Goal: Task Accomplishment & Management: Manage account settings

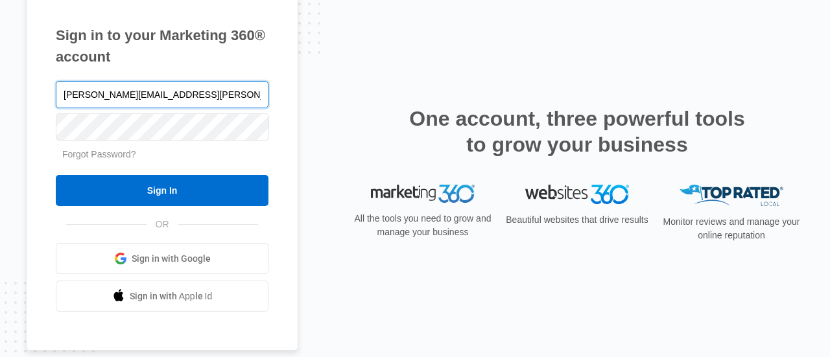
type input "[PERSON_NAME][EMAIL_ADDRESS][PERSON_NAME][DOMAIN_NAME]"
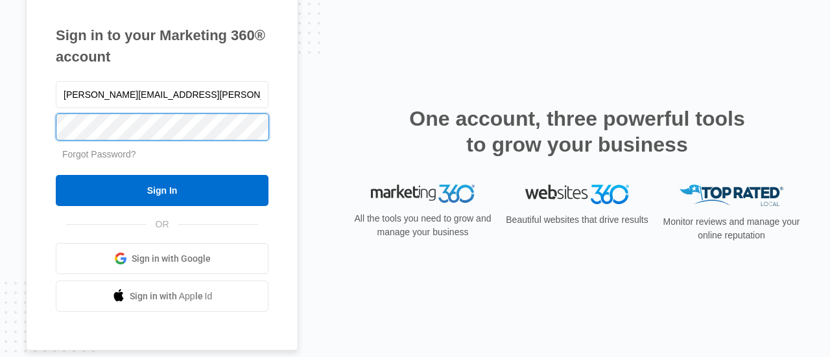
click at [56, 175] on input "Sign In" at bounding box center [162, 190] width 213 height 31
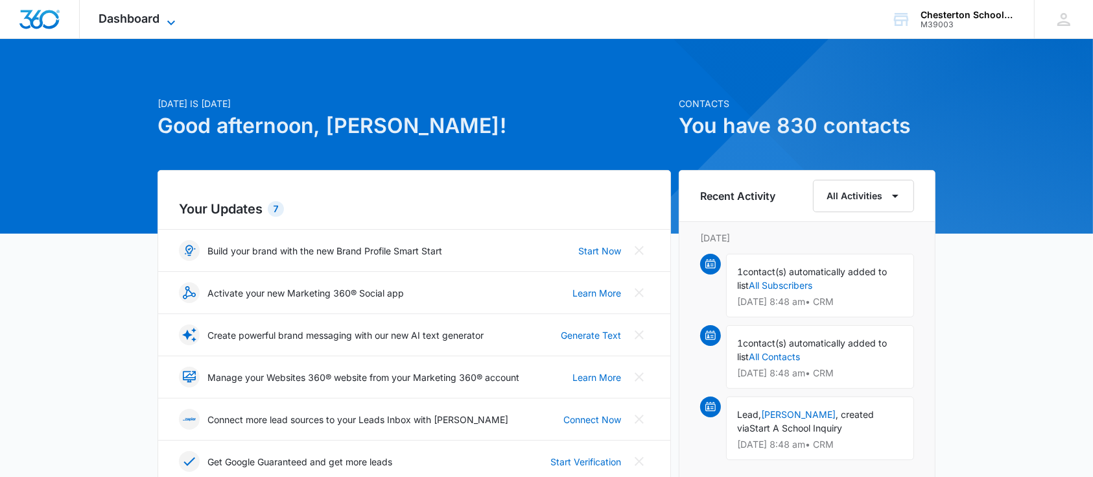
click at [124, 24] on span "Dashboard" at bounding box center [129, 19] width 61 height 14
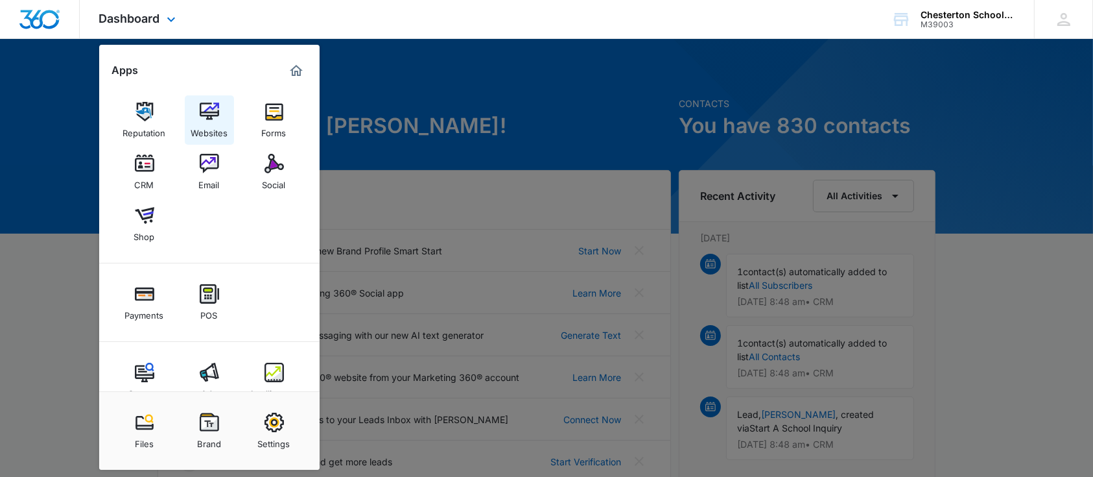
click at [213, 111] on img at bounding box center [209, 111] width 19 height 19
